Goal: Information Seeking & Learning: Learn about a topic

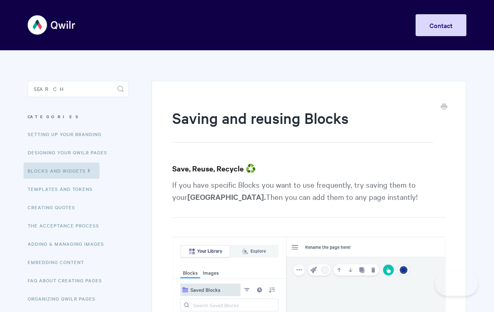
click at [82, 83] on input "Search" at bounding box center [78, 89] width 101 height 16
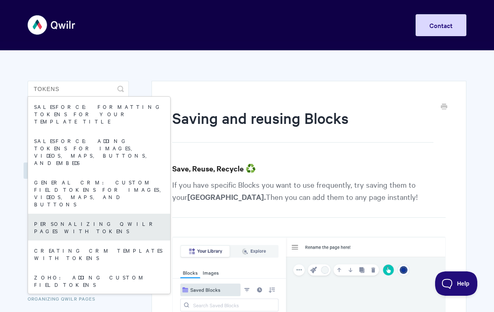
type input "tokens"
click at [122, 214] on link "Personalizing Qwilr Pages with Tokens" at bounding box center [99, 227] width 142 height 27
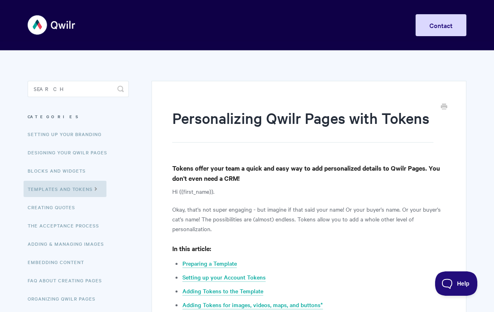
drag, startPoint x: 70, startPoint y: 74, endPoint x: 71, endPoint y: 81, distance: 6.1
click at [72, 88] on input "Search" at bounding box center [78, 89] width 101 height 16
type input "a"
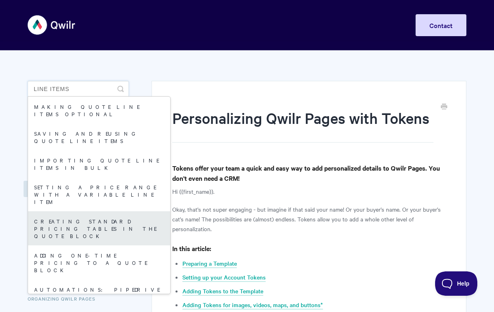
type input "line items"
click at [110, 211] on link "Creating standard pricing tables in the Quote Block" at bounding box center [99, 228] width 142 height 34
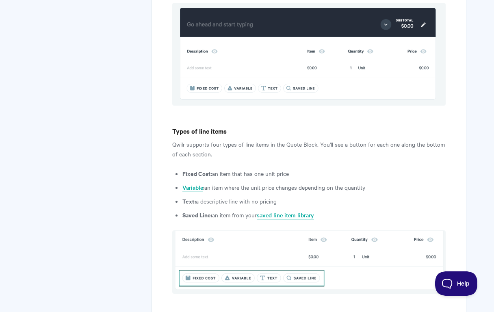
scroll to position [583, 0]
